Goal: Navigation & Orientation: Find specific page/section

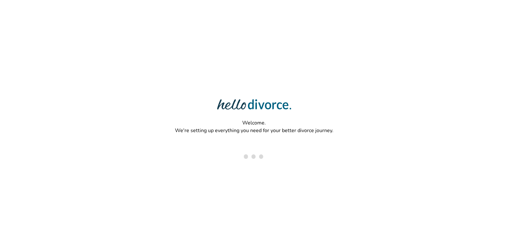
click at [174, 133] on p "Welcome. We're setting up everything you need for your better divorce journey." at bounding box center [255, 126] width 164 height 20
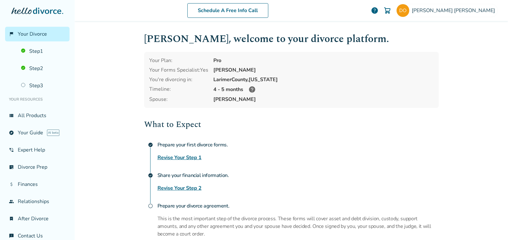
click at [392, 11] on img at bounding box center [388, 11] width 8 height 8
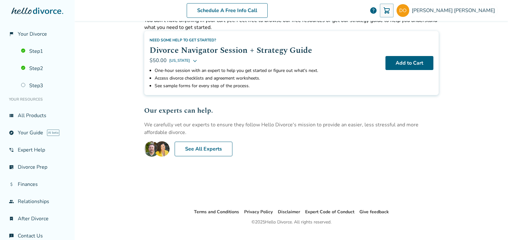
scroll to position [36, 0]
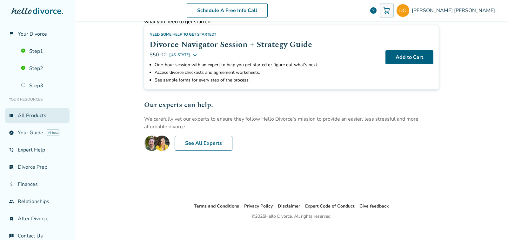
click at [61, 115] on link "view_list All Products" at bounding box center [37, 115] width 65 height 15
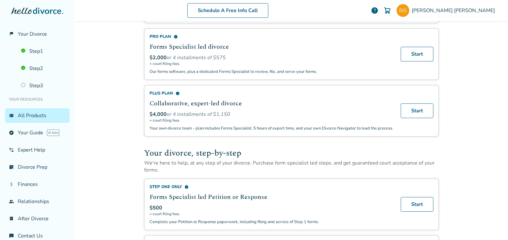
scroll to position [89, 0]
